Goal: Find specific page/section: Find specific page/section

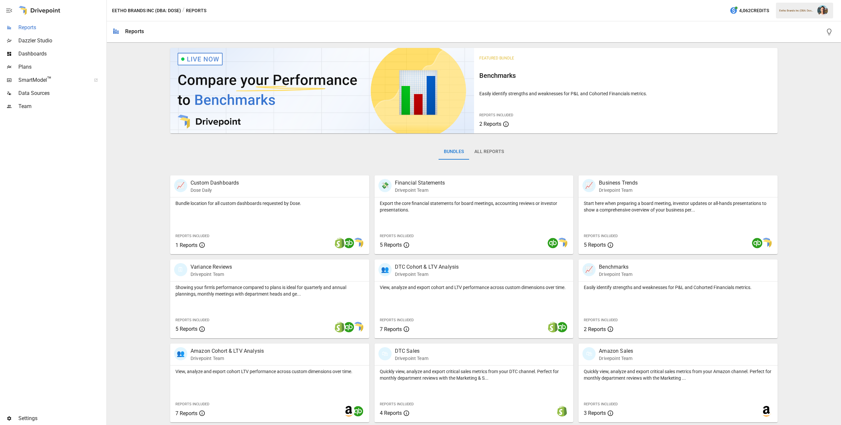
click at [63, 29] on span "Reports" at bounding box center [61, 28] width 87 height 8
click at [71, 66] on span "Plans" at bounding box center [61, 67] width 87 height 8
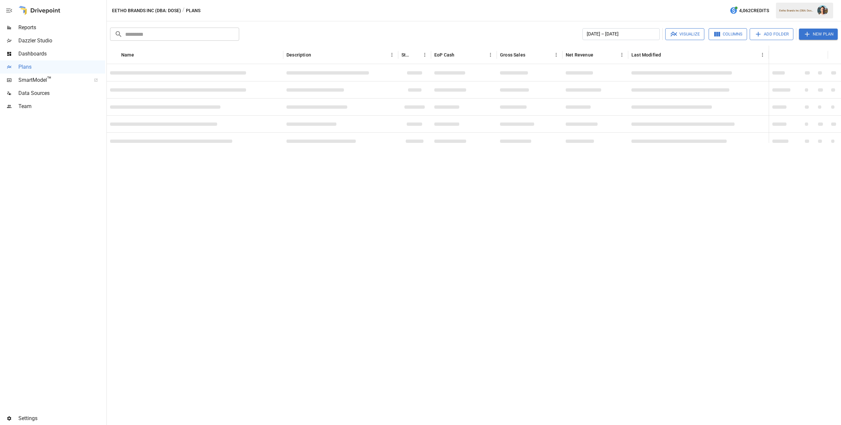
click at [67, 25] on span "Reports" at bounding box center [61, 28] width 87 height 8
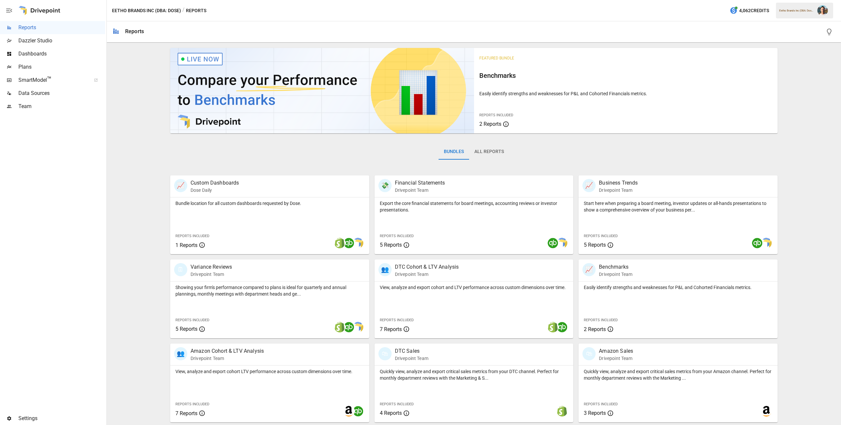
click at [488, 153] on button "All Reports" at bounding box center [489, 152] width 40 height 16
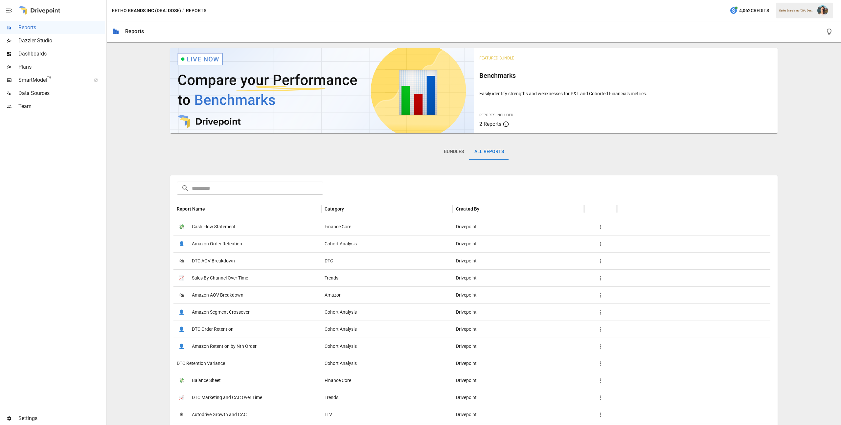
click at [283, 186] on input "text" at bounding box center [257, 188] width 131 height 13
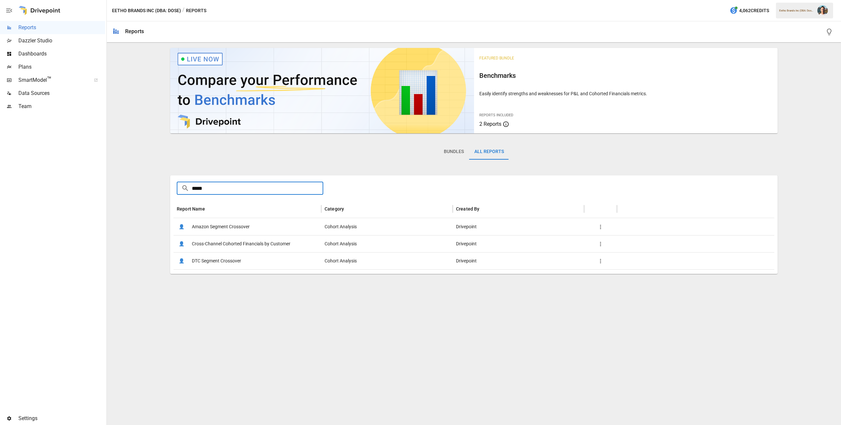
type input "*****"
click at [289, 246] on span "Cross-Channel Cohorted Financials by Customer" at bounding box center [241, 244] width 99 height 17
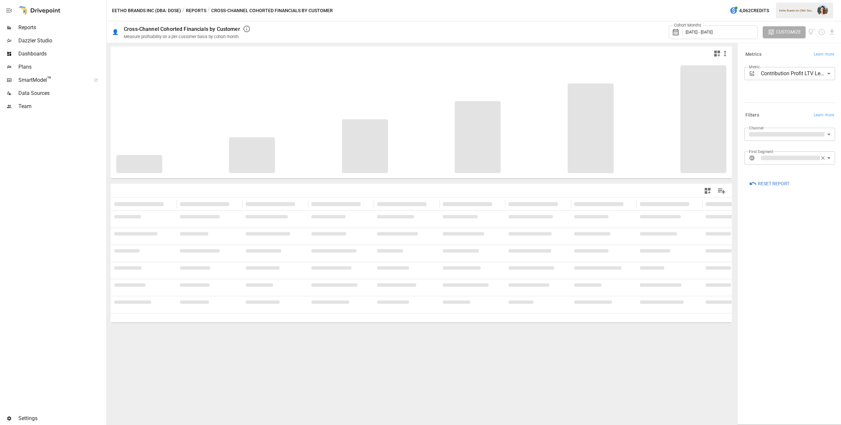
click at [707, 32] on span "[DATE] - [DATE]" at bounding box center [699, 32] width 27 height 5
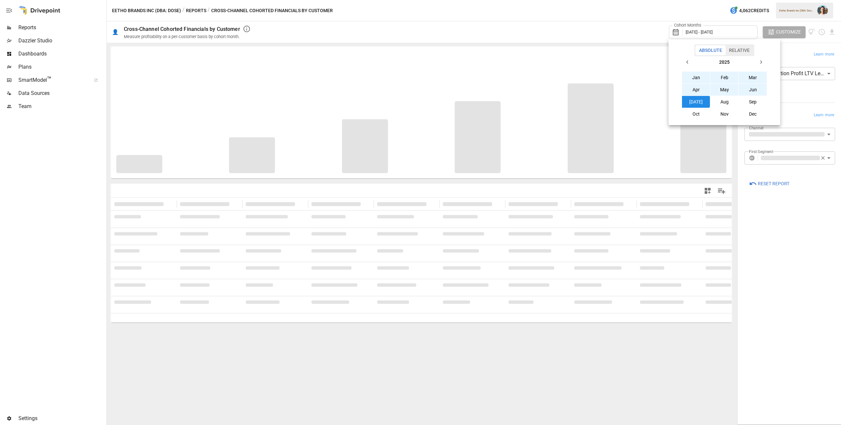
click at [721, 100] on button "Aug" at bounding box center [725, 102] width 28 height 12
click at [690, 63] on icon "button" at bounding box center [687, 61] width 5 height 5
click at [726, 103] on button "Aug" at bounding box center [725, 102] width 28 height 12
click at [807, 222] on div at bounding box center [420, 212] width 841 height 425
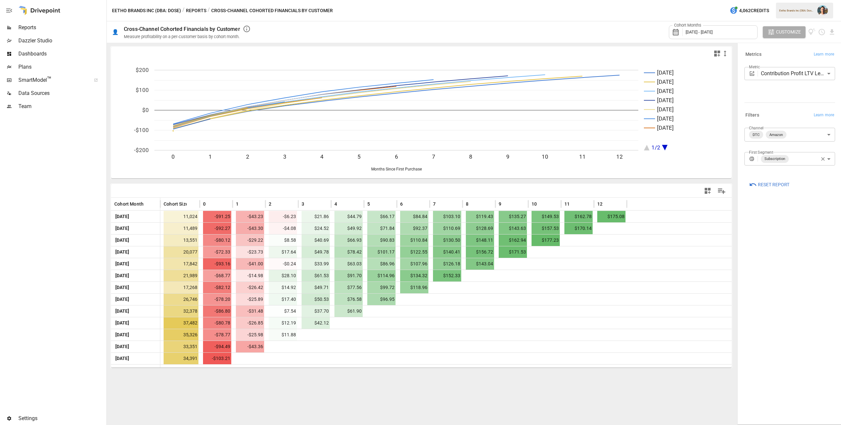
click at [546, 407] on div "[DATE] Sep [DATE] Nov [DATE] Jan [DATE] 1/2 0 1 2 3 4 5 6 7 8 9 10 11 12 -$200 …" at bounding box center [421, 234] width 629 height 383
click at [822, 159] on icon "button" at bounding box center [823, 159] width 6 height 6
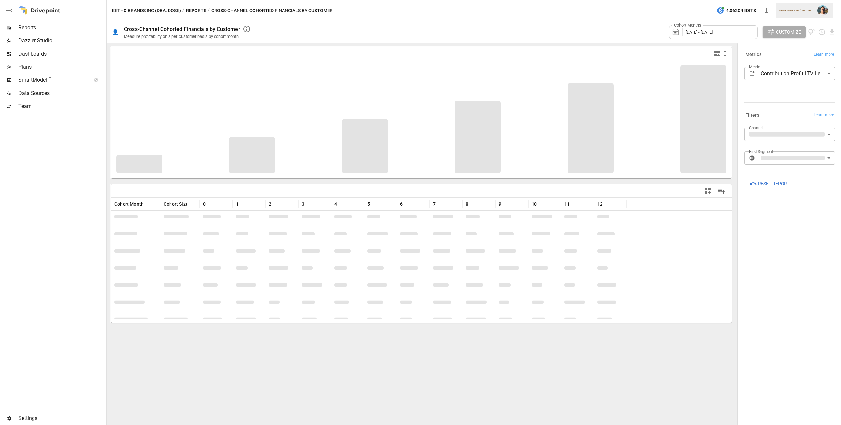
click at [794, 0] on body "Reports Dazzler Studio Dashboards Plans SmartModel ™ Data Sources Team Settings…" at bounding box center [420, 0] width 841 height 0
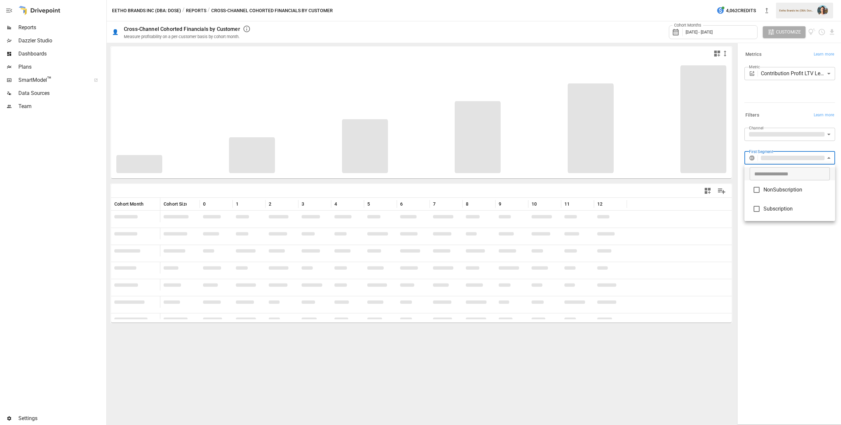
click at [783, 190] on span "NonSubscription" at bounding box center [797, 190] width 66 height 8
type input "**********"
click at [805, 254] on div at bounding box center [420, 212] width 841 height 425
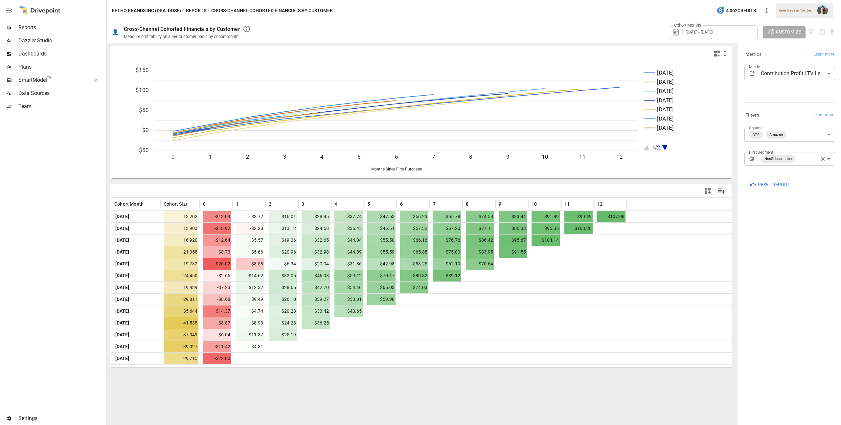
click at [194, 11] on button "Reports" at bounding box center [196, 11] width 20 height 8
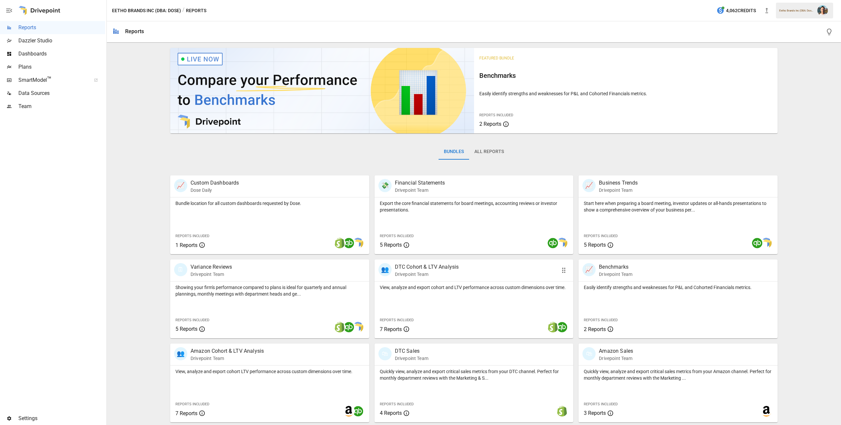
click at [509, 294] on div "View, analyze and export cohort and LTV performance across custom dimensions ov…" at bounding box center [474, 310] width 199 height 57
